Goal: Communication & Community: Answer question/provide support

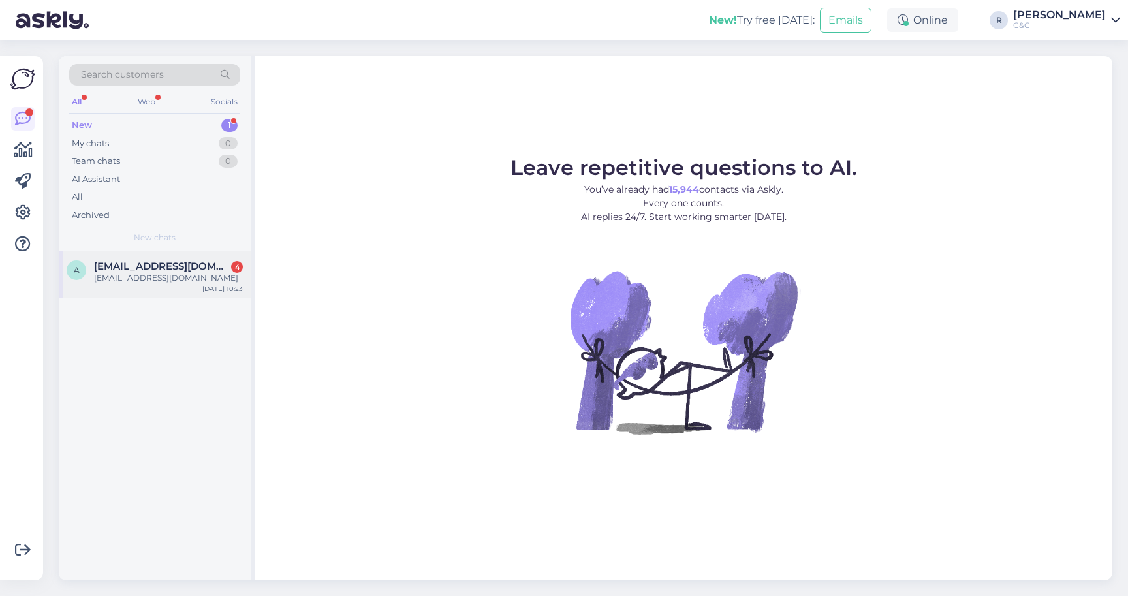
click at [172, 279] on div "[EMAIL_ADDRESS][DOMAIN_NAME]" at bounding box center [168, 278] width 149 height 12
click at [186, 272] on div "[EMAIL_ADDRESS][DOMAIN_NAME]" at bounding box center [168, 278] width 149 height 12
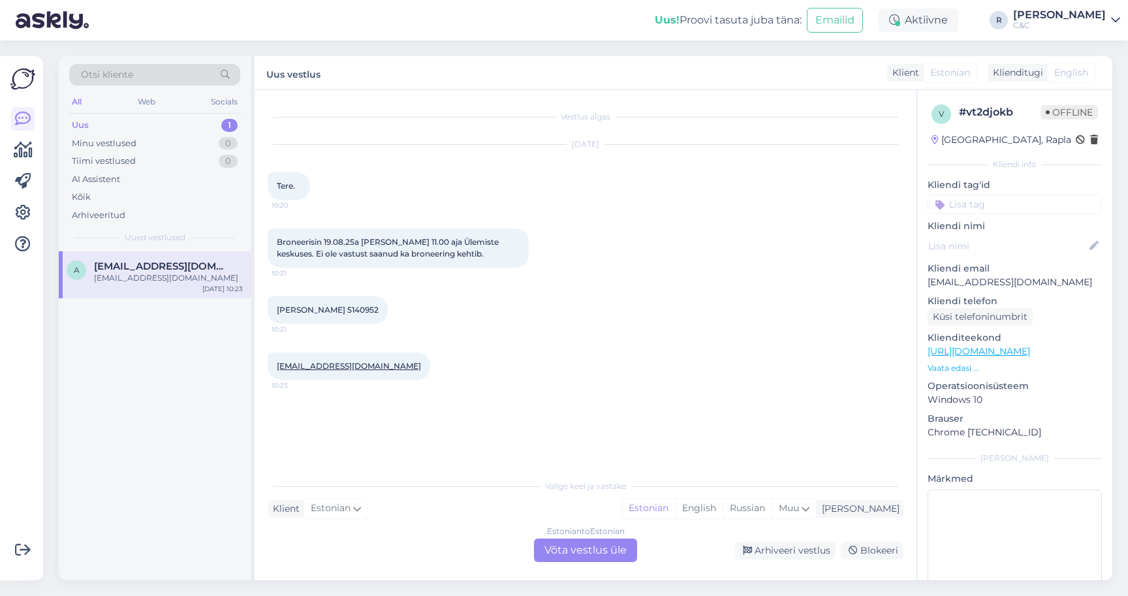
click at [553, 552] on div "Estonian to Estonian Võta vestlus üle" at bounding box center [585, 549] width 103 height 23
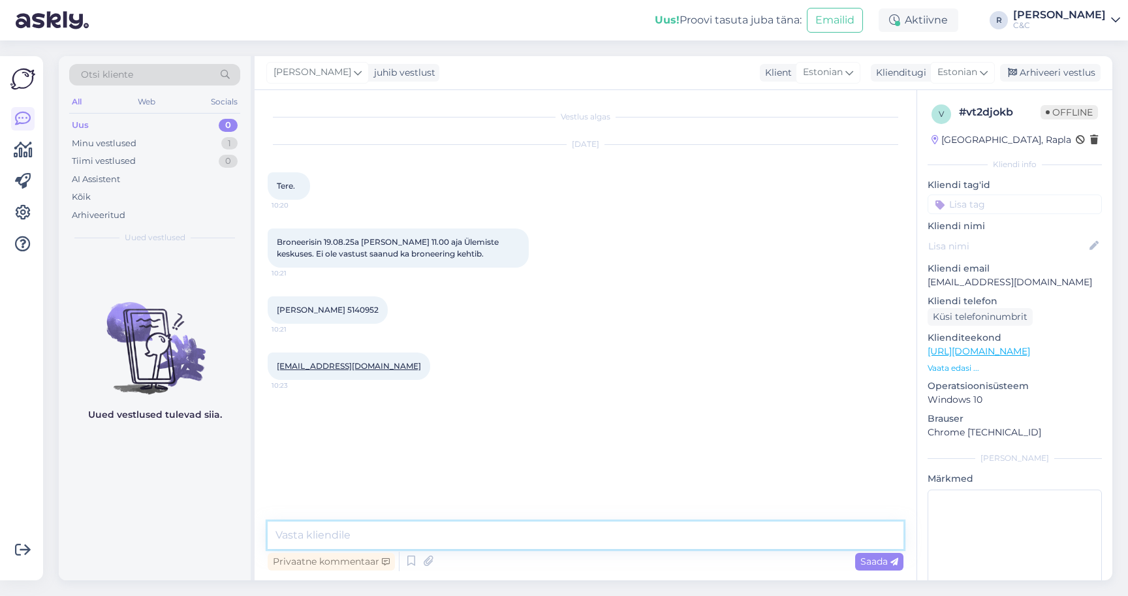
click at [508, 538] on textarea at bounding box center [586, 534] width 636 height 27
type textarea "Tere! Broneering ilusti olemas, hetkel on meil mingeid muresid seoses e-mailide…"
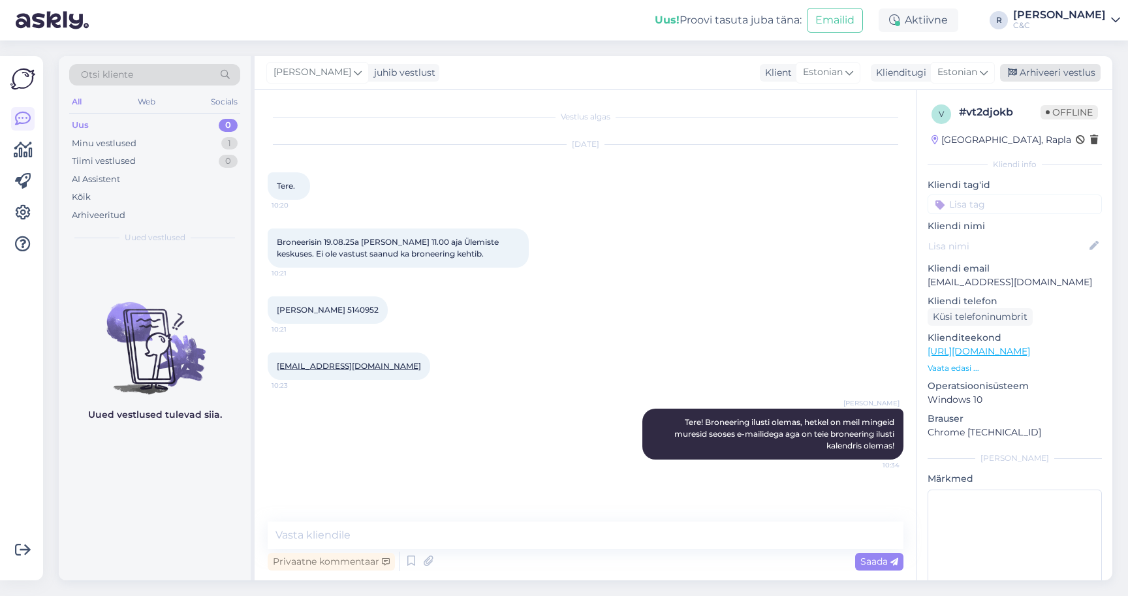
click at [1057, 78] on div "Arhiveeri vestlus" at bounding box center [1050, 73] width 101 height 18
